Goal: Information Seeking & Learning: Learn about a topic

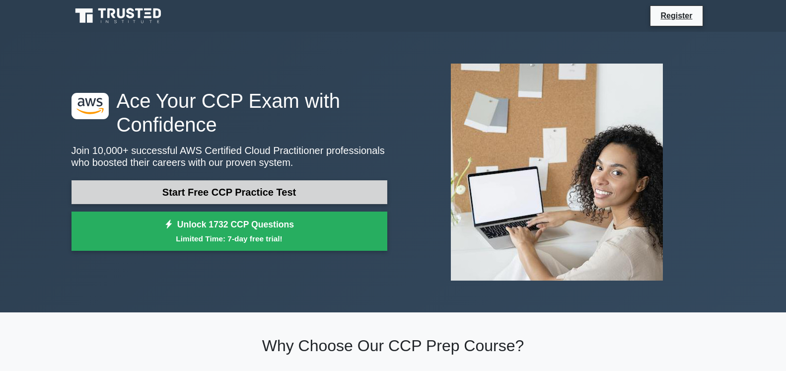
click at [210, 195] on link "Start Free CCP Practice Test" at bounding box center [229, 192] width 316 height 24
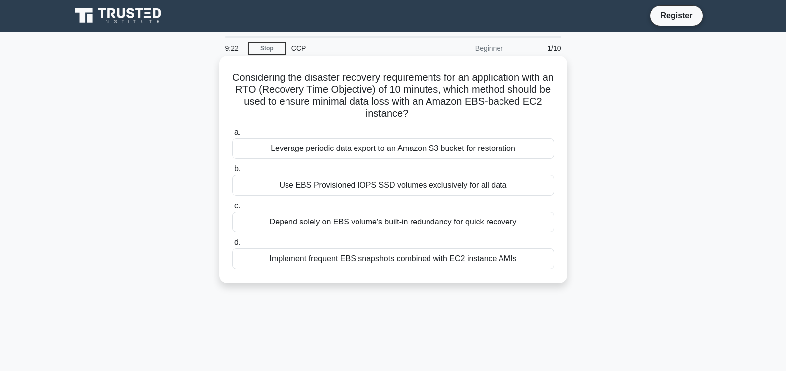
click at [338, 152] on div "Leverage periodic data export to an Amazon S3 bucket for restoration" at bounding box center [393, 148] width 322 height 21
click at [232, 136] on input "a. Leverage periodic data export to an Amazon S3 bucket for restoration" at bounding box center [232, 132] width 0 height 6
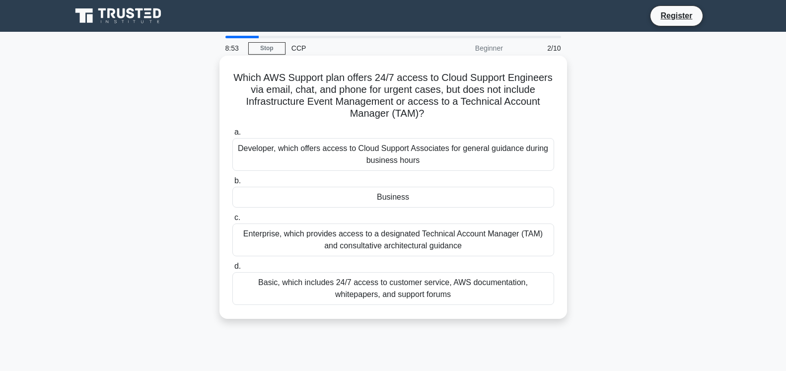
click at [294, 287] on div "Basic, which includes 24/7 access to customer service, AWS documentation, white…" at bounding box center [393, 288] width 322 height 33
click at [232, 270] on input "d. Basic, which includes 24/7 access to customer service, AWS documentation, wh…" at bounding box center [232, 266] width 0 height 6
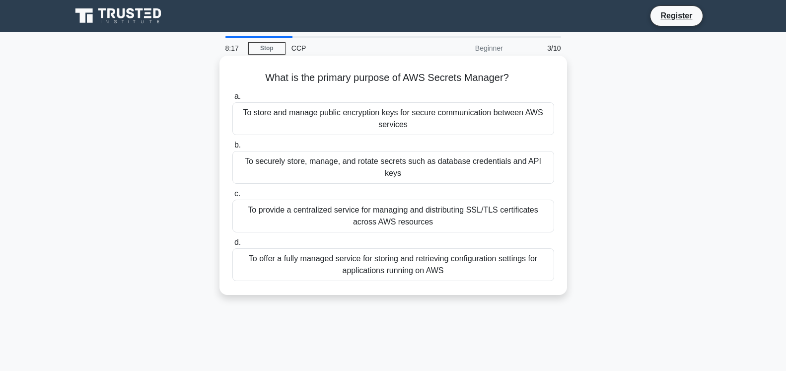
click at [313, 164] on div "To securely store, manage, and rotate secrets such as database credentials and …" at bounding box center [393, 167] width 322 height 33
click at [232, 148] on input "b. To securely store, manage, and rotate secrets such as database credentials a…" at bounding box center [232, 145] width 0 height 6
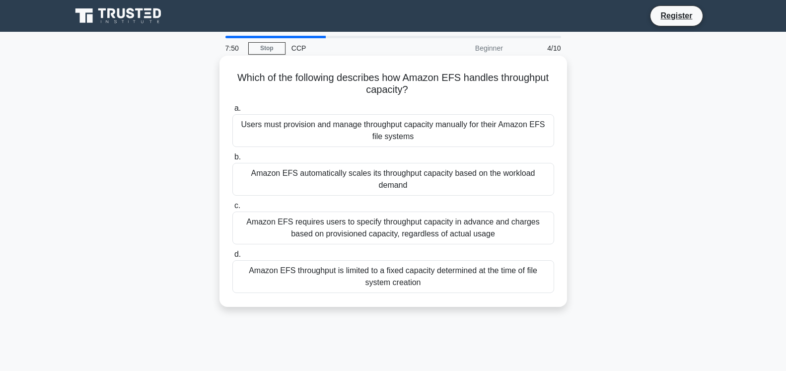
click at [313, 177] on div "Amazon EFS automatically scales its throughput capacity based on the workload d…" at bounding box center [393, 179] width 322 height 33
click at [232, 160] on input "b. Amazon EFS automatically scales its throughput capacity based on the workloa…" at bounding box center [232, 157] width 0 height 6
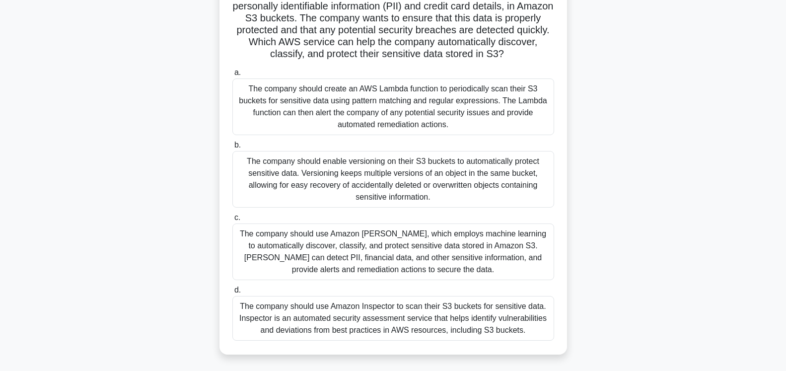
scroll to position [101, 0]
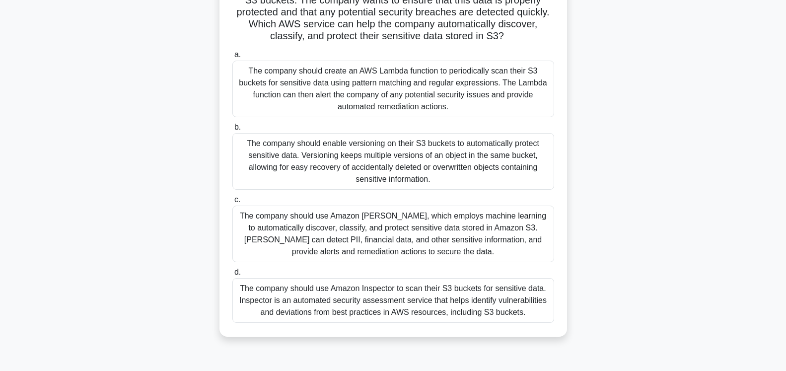
click at [425, 303] on div "The company should use Amazon Inspector to scan their S3 buckets for sensitive …" at bounding box center [393, 300] width 322 height 45
click at [232, 276] on input "d. The company should use Amazon Inspector to scan their S3 buckets for sensiti…" at bounding box center [232, 272] width 0 height 6
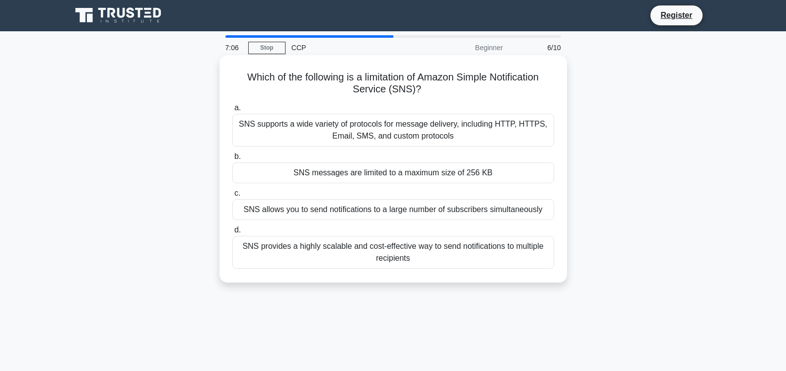
scroll to position [0, 0]
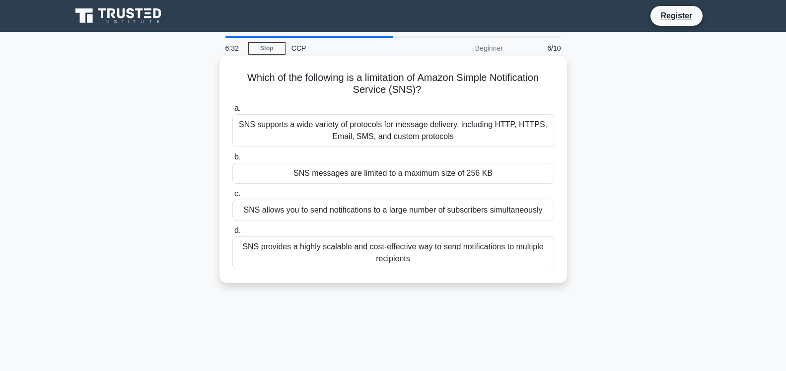
click at [400, 180] on div "SNS messages are limited to a maximum size of 256 KB" at bounding box center [393, 173] width 322 height 21
click at [232, 160] on input "b. SNS messages are limited to a maximum size of 256 KB" at bounding box center [232, 157] width 0 height 6
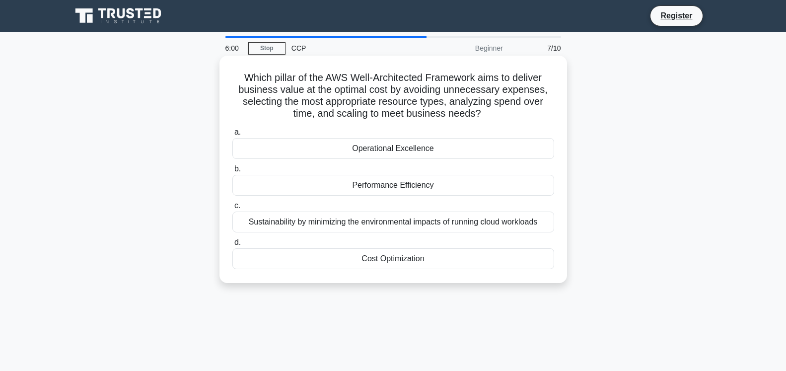
click at [365, 251] on div "Cost Optimization" at bounding box center [393, 258] width 322 height 21
click at [232, 246] on input "d. Cost Optimization" at bounding box center [232, 242] width 0 height 6
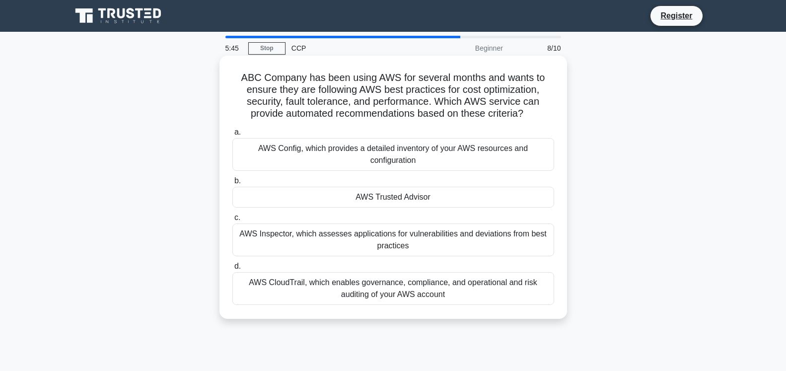
click at [479, 196] on div "AWS Trusted Advisor" at bounding box center [393, 197] width 322 height 21
click at [232, 184] on input "b. AWS Trusted Advisor" at bounding box center [232, 181] width 0 height 6
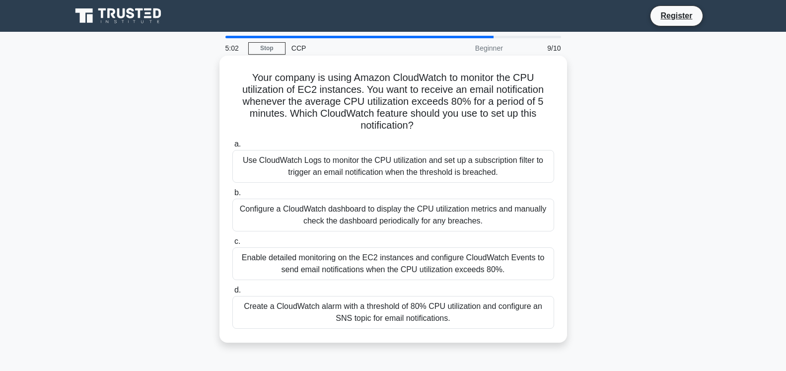
click at [384, 312] on div "Create a CloudWatch alarm with a threshold of 80% CPU utilization and configure…" at bounding box center [393, 312] width 322 height 33
click at [232, 293] on input "d. Create a CloudWatch alarm with a threshold of 80% CPU utilization and config…" at bounding box center [232, 290] width 0 height 6
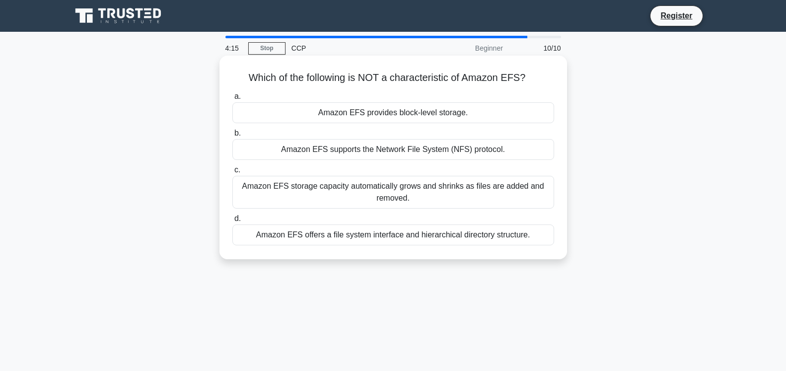
click at [489, 236] on div "Amazon EFS offers a file system interface and hierarchical directory structure." at bounding box center [393, 234] width 322 height 21
click at [232, 222] on input "d. Amazon EFS offers a file system interface and hierarchical directory structu…" at bounding box center [232, 218] width 0 height 6
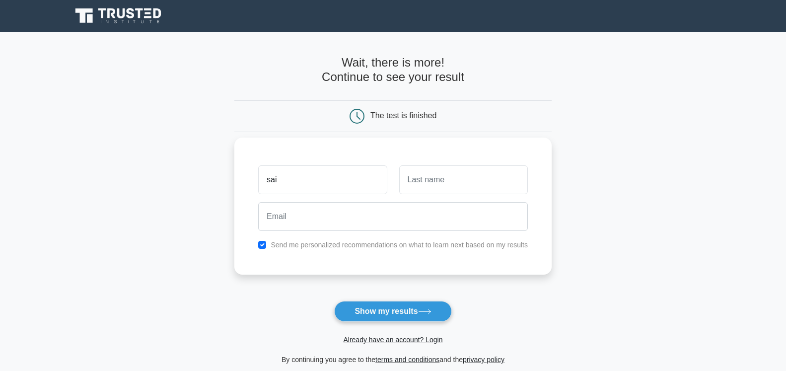
type input "sai"
type input "[PERSON_NAME]"
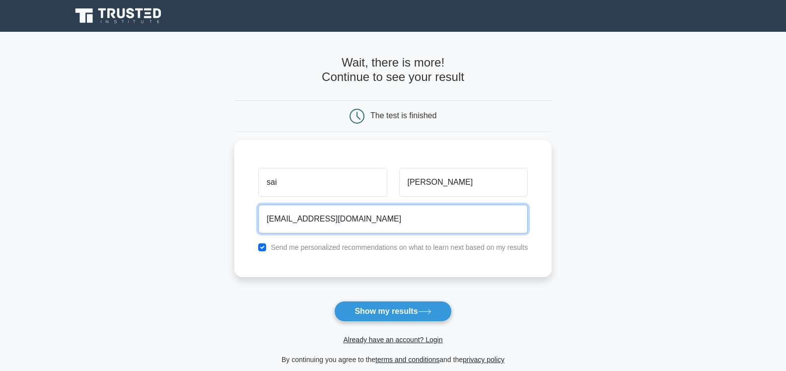
type input "[EMAIL_ADDRESS][DOMAIN_NAME]"
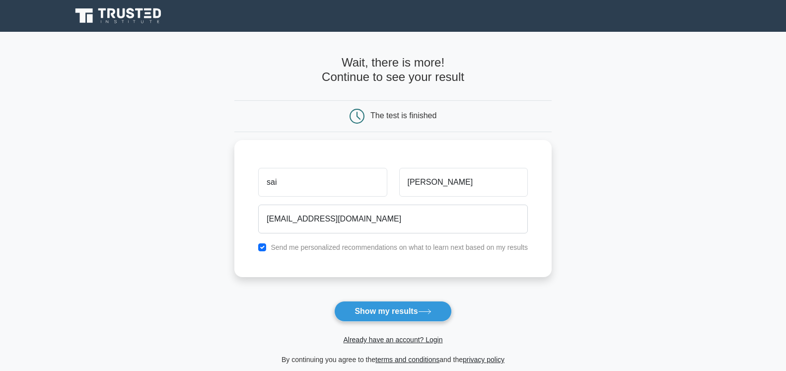
click at [439, 309] on button "Show my results" at bounding box center [392, 311] width 117 height 21
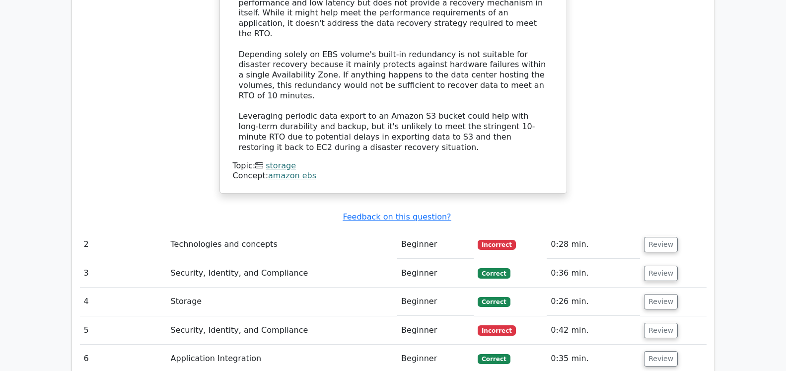
scroll to position [1215, 0]
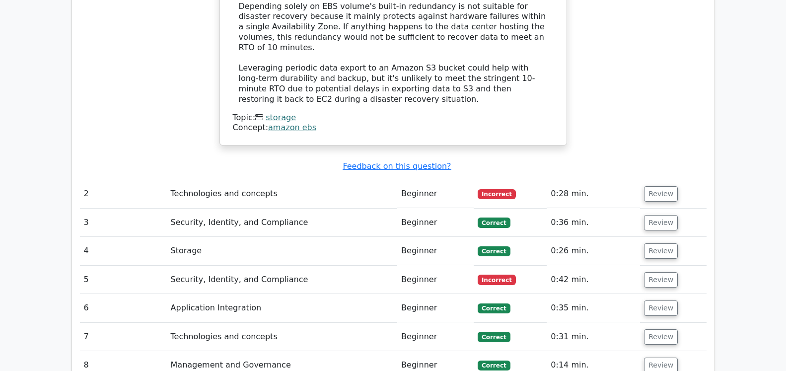
click at [236, 180] on td "Technologies and concepts" at bounding box center [282, 194] width 231 height 28
click at [661, 186] on button "Review" at bounding box center [661, 193] width 34 height 15
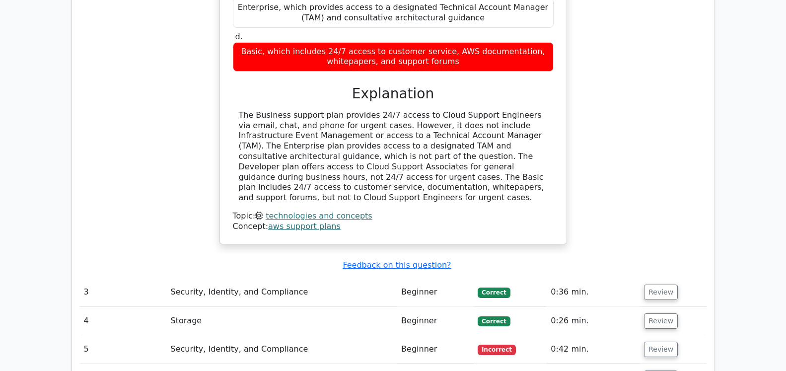
scroll to position [1671, 0]
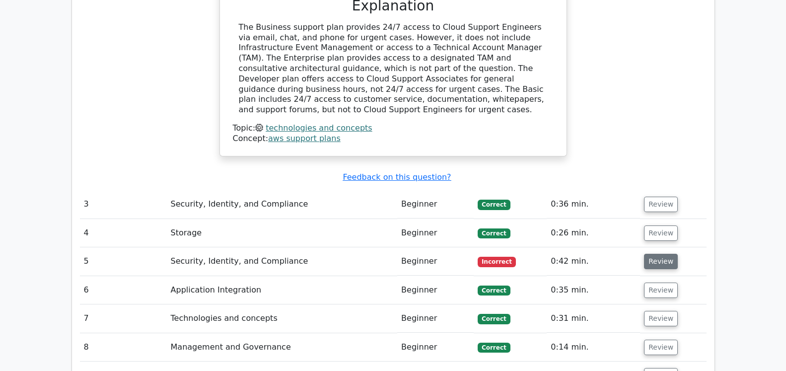
click at [647, 254] on button "Review" at bounding box center [661, 261] width 34 height 15
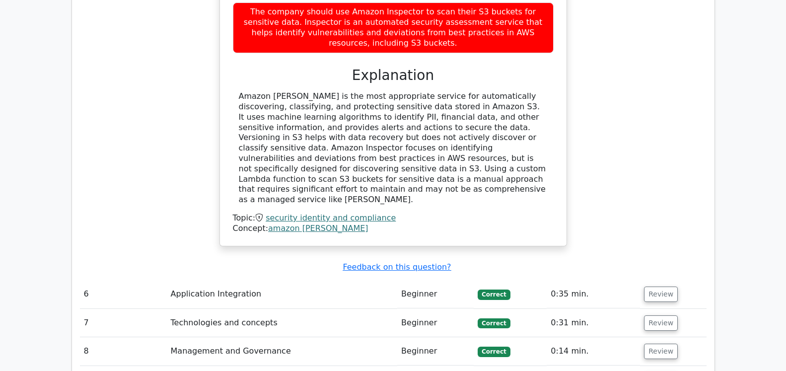
scroll to position [2279, 0]
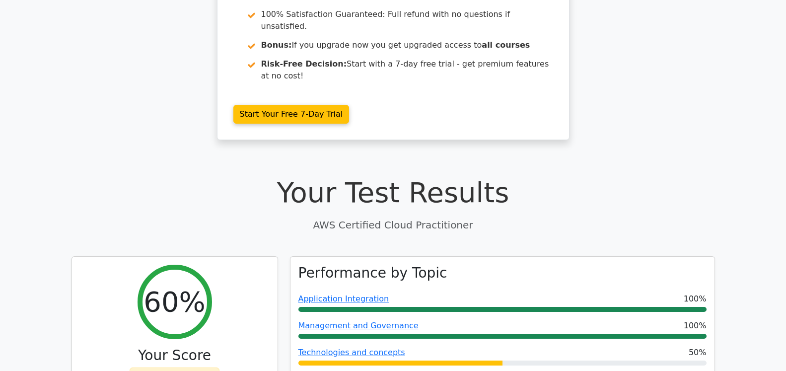
scroll to position [0, 0]
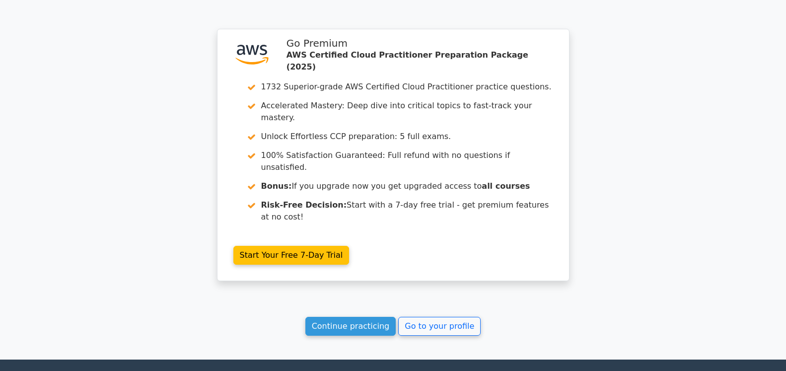
scroll to position [1679, 0]
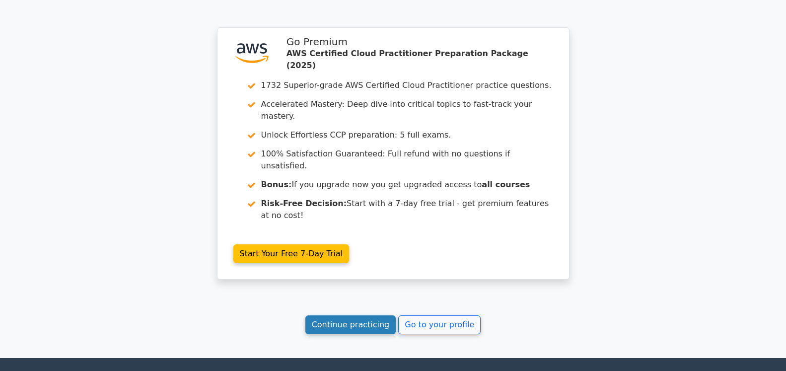
click at [380, 315] on link "Continue practicing" at bounding box center [350, 324] width 91 height 19
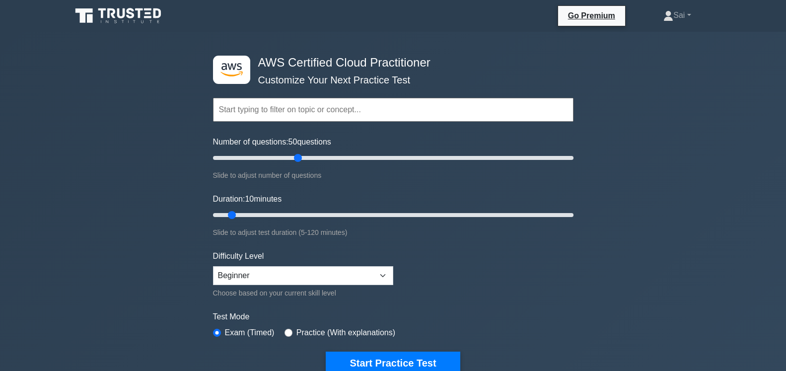
drag, startPoint x: 269, startPoint y: 157, endPoint x: 294, endPoint y: 157, distance: 25.3
type input "50"
click at [294, 157] on input "Number of questions: 50 questions" at bounding box center [393, 158] width 360 height 12
drag, startPoint x: 232, startPoint y: 213, endPoint x: 299, endPoint y: 220, distance: 67.9
type input "30"
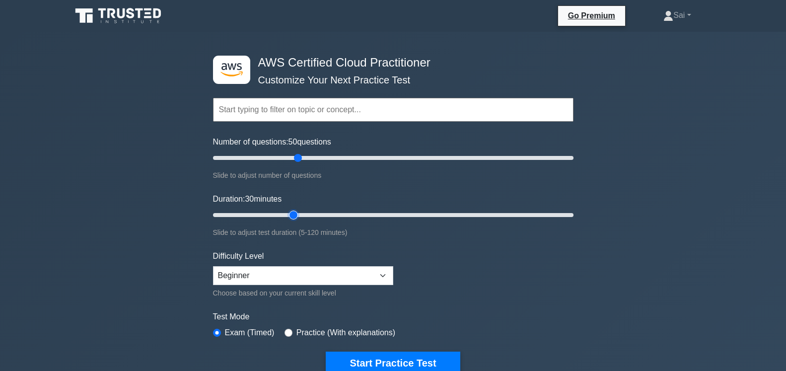
click at [299, 220] on input "Duration: 30 minutes" at bounding box center [393, 215] width 360 height 12
drag, startPoint x: 295, startPoint y: 154, endPoint x: 246, endPoint y: 156, distance: 49.2
type input "20"
click at [246, 156] on input "Number of questions: 20 questions" at bounding box center [393, 158] width 360 height 12
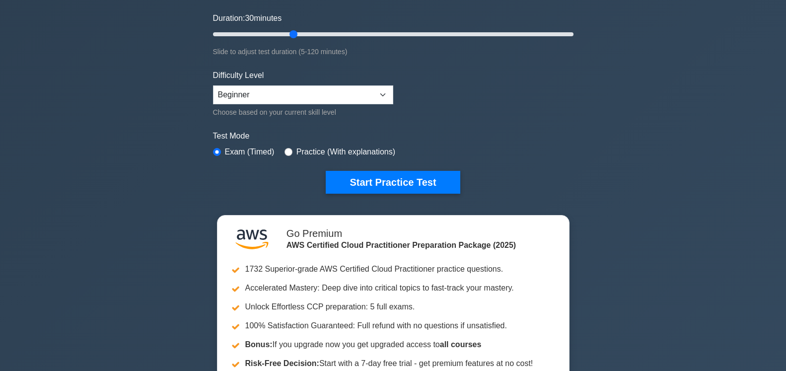
scroll to position [253, 0]
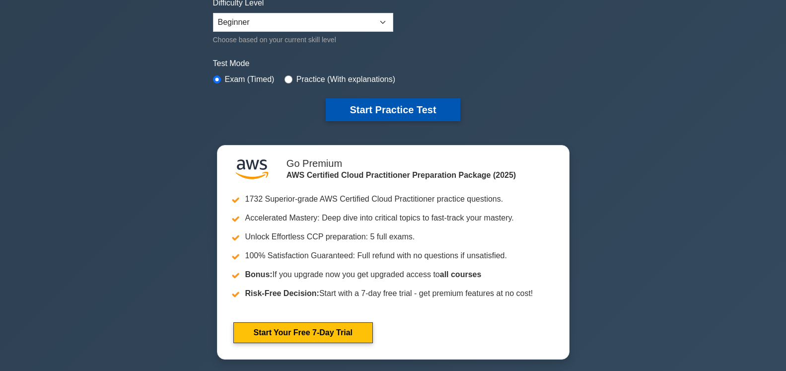
click at [355, 107] on button "Start Practice Test" at bounding box center [393, 109] width 134 height 23
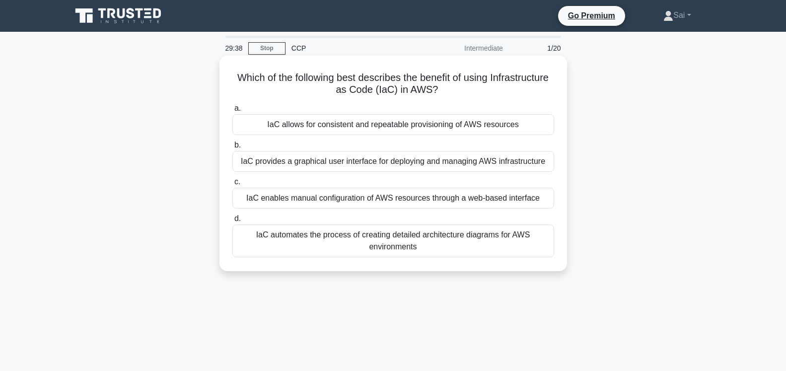
click at [320, 128] on div "IaC allows for consistent and repeatable provisioning of AWS resources" at bounding box center [393, 124] width 322 height 21
click at [232, 112] on input "a. IaC allows for consistent and repeatable provisioning of AWS resources" at bounding box center [232, 108] width 0 height 6
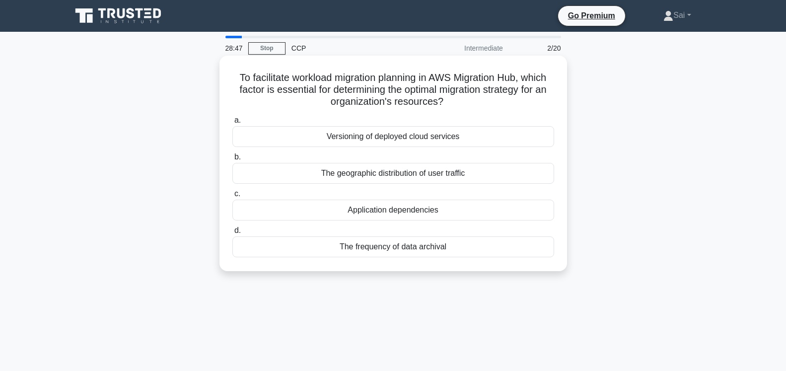
click at [372, 251] on div "The frequency of data archival" at bounding box center [393, 246] width 322 height 21
click at [232, 234] on input "d. The frequency of data archival" at bounding box center [232, 230] width 0 height 6
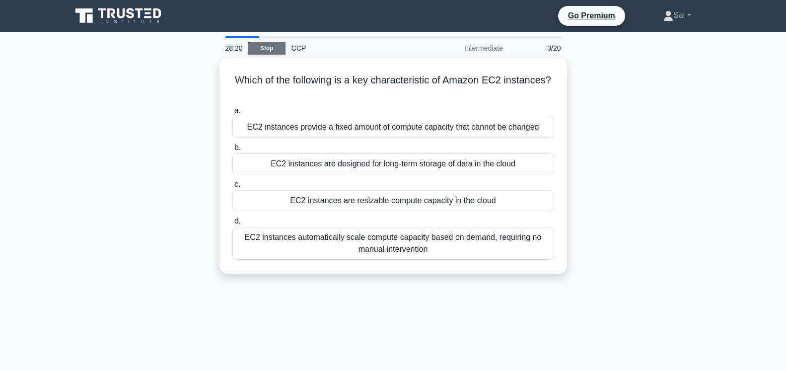
click at [272, 46] on link "Stop" at bounding box center [266, 48] width 37 height 12
